Goal: Information Seeking & Learning: Learn about a topic

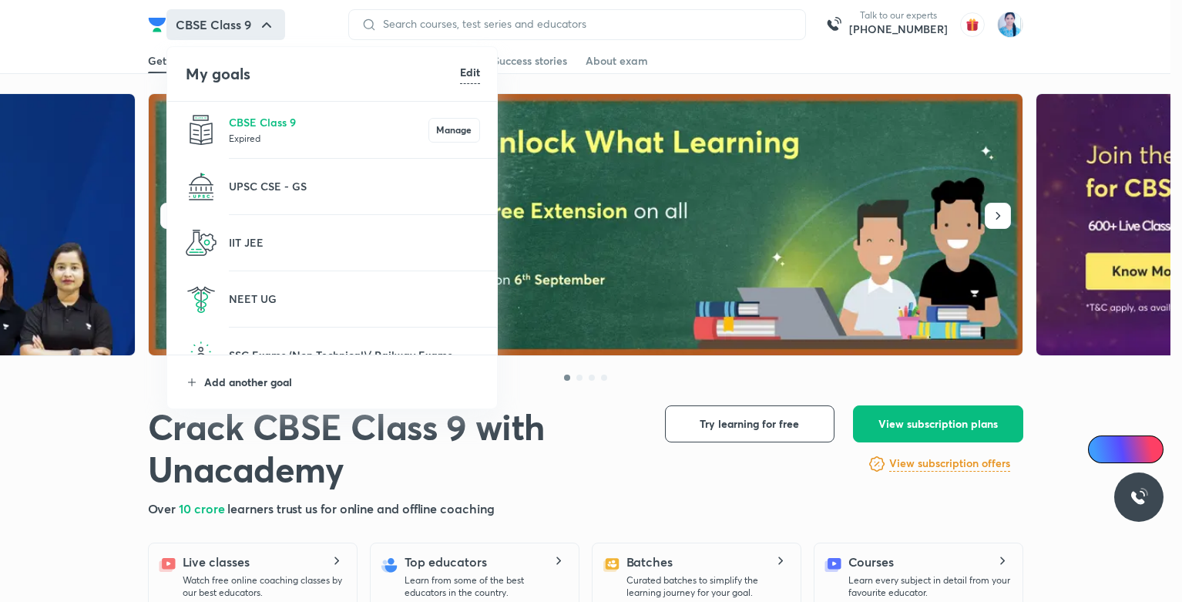
click at [278, 381] on p "Add another goal" at bounding box center [342, 382] width 276 height 16
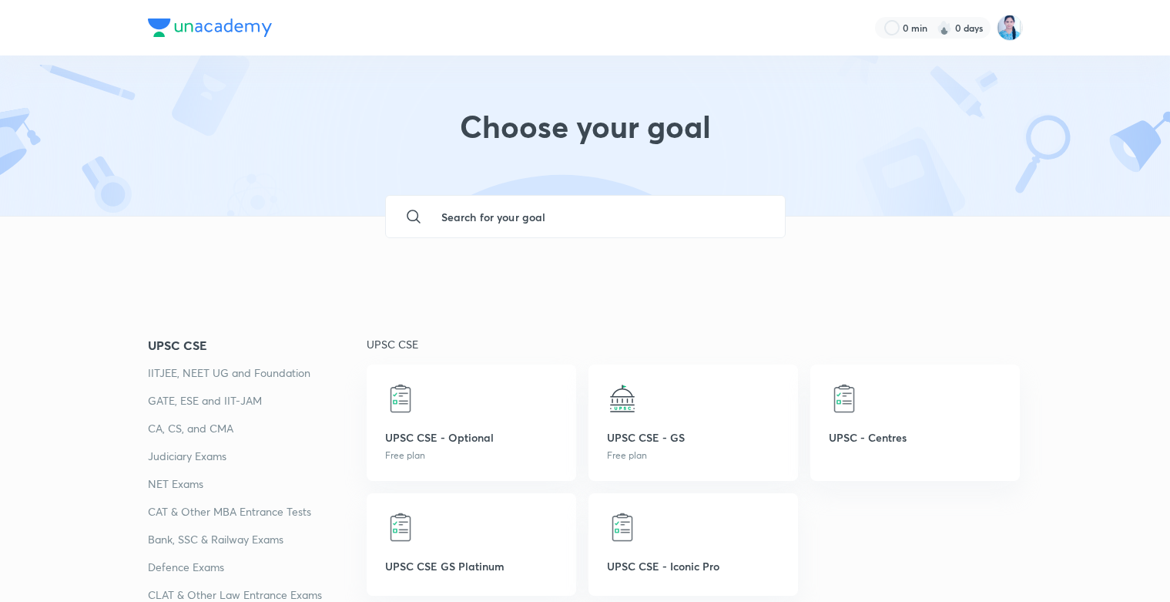
click at [506, 205] on input "text" at bounding box center [601, 217] width 344 height 42
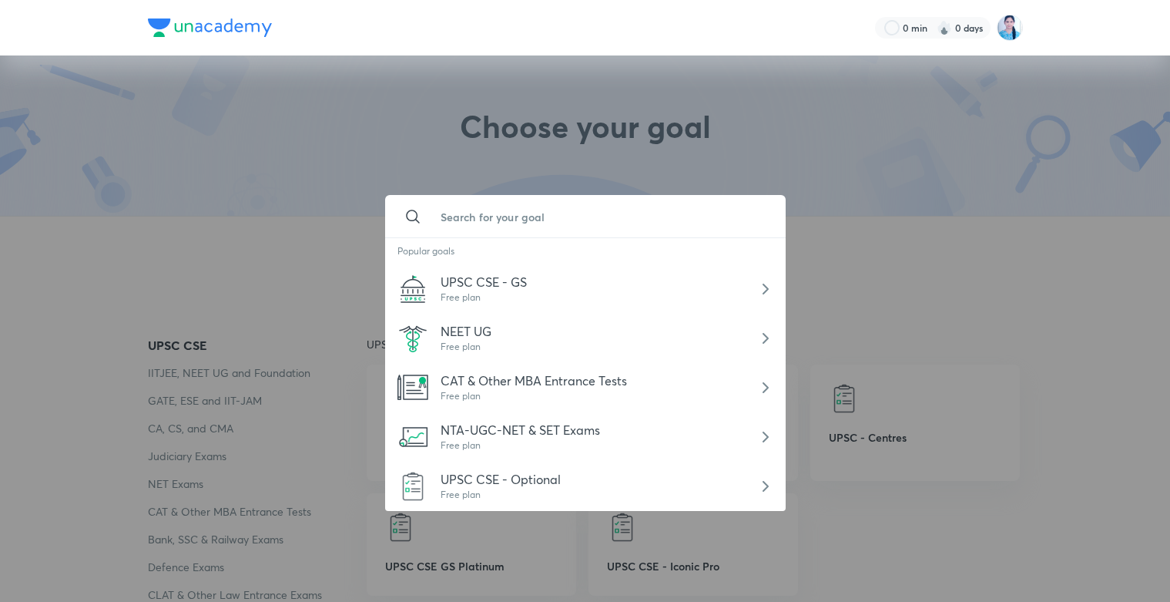
type input "i"
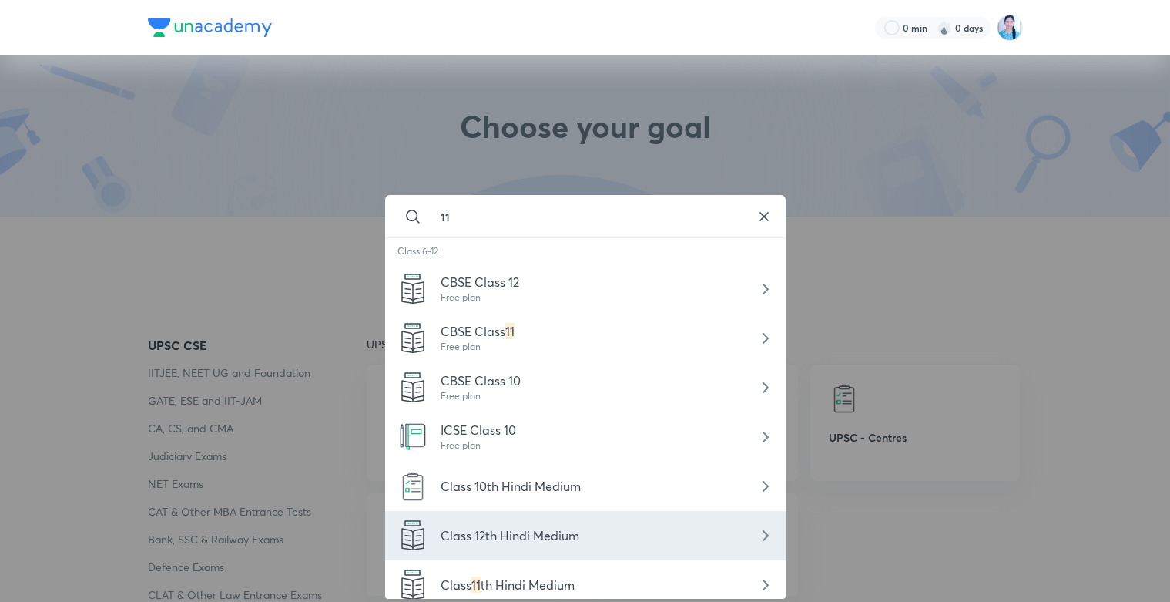
scroll to position [60, 0]
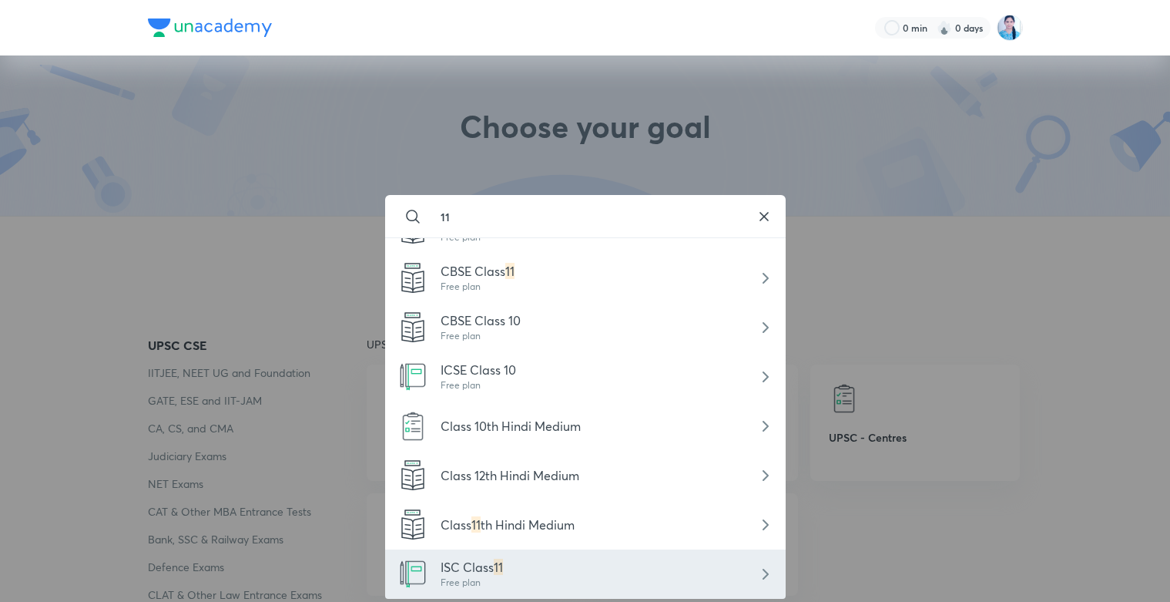
click at [479, 588] on div "Free plan" at bounding box center [472, 582] width 62 height 14
type input "ISC Class 11"
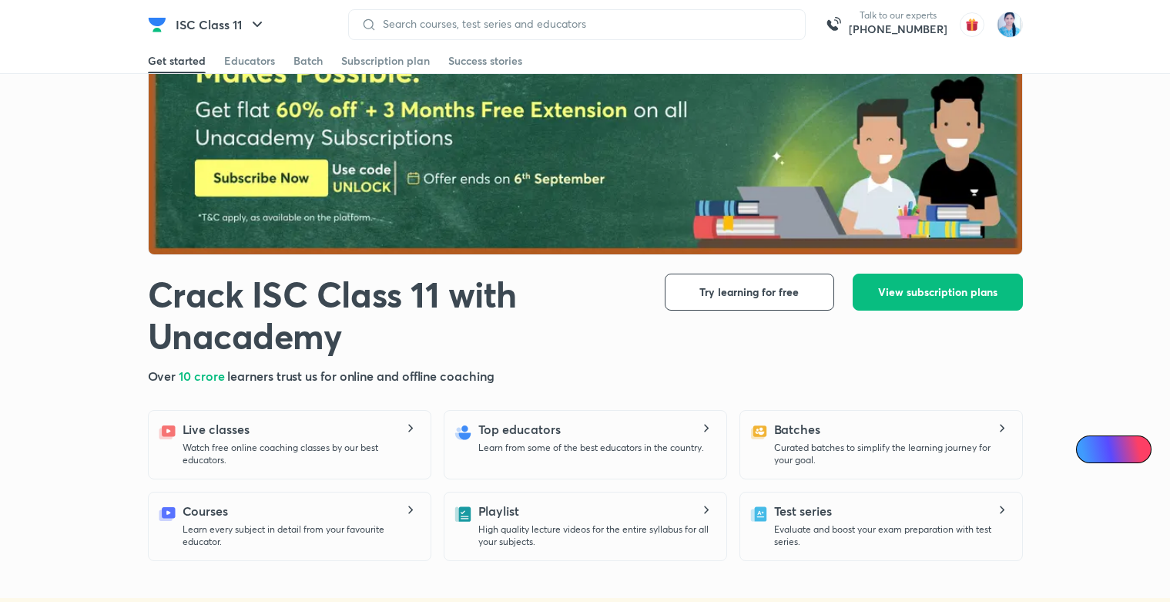
scroll to position [139, 0]
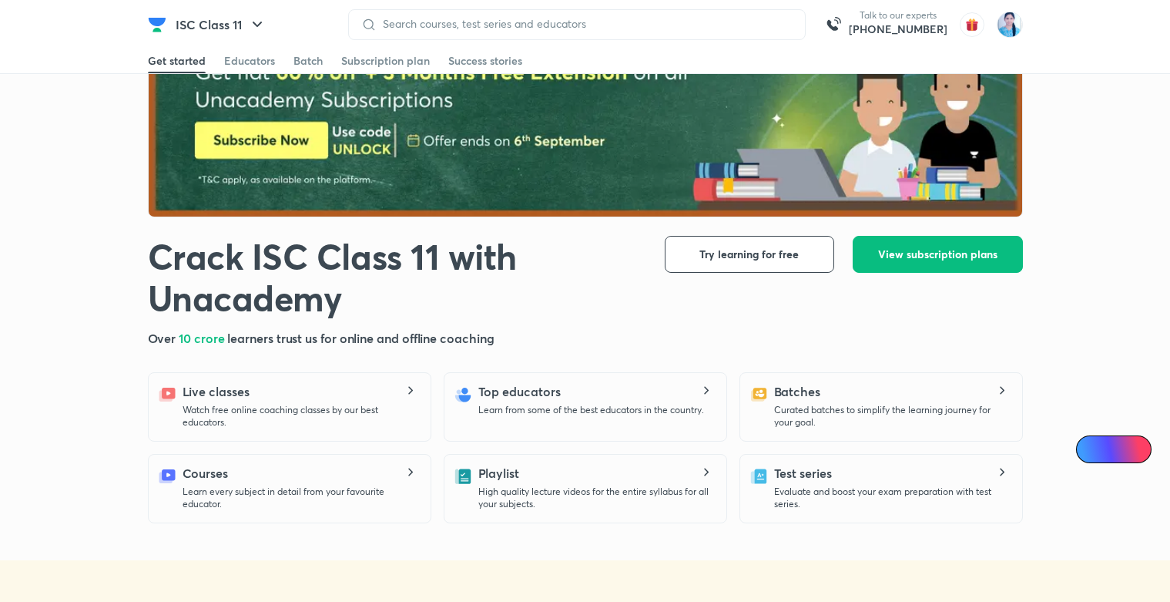
click at [826, 397] on div "Batches Curated batches to simplify the learning journey for your goal." at bounding box center [892, 405] width 236 height 46
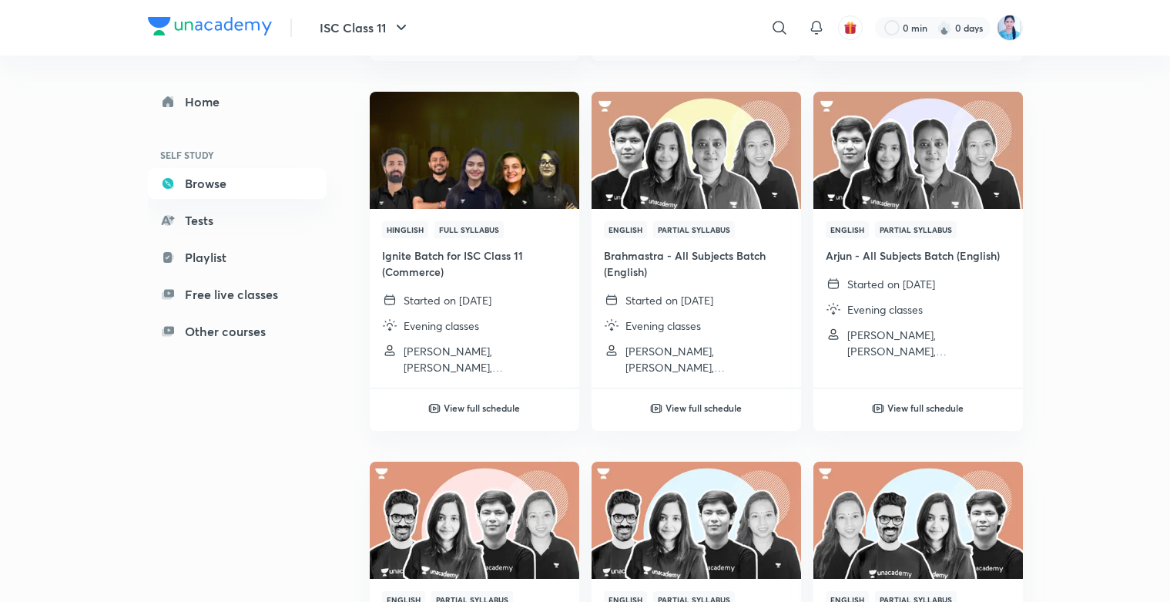
scroll to position [555, 0]
